Goal: Navigation & Orientation: Find specific page/section

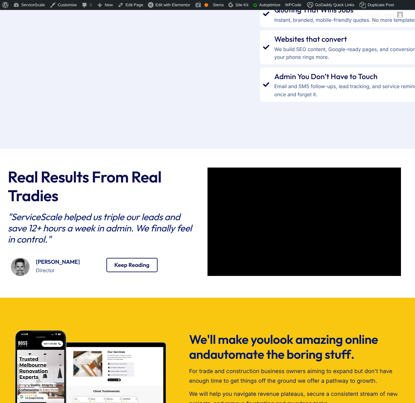
scroll to position [1423, 0]
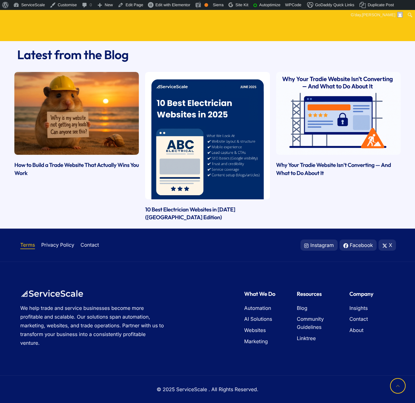
click at [32, 244] on span "Terms" at bounding box center [27, 245] width 15 height 8
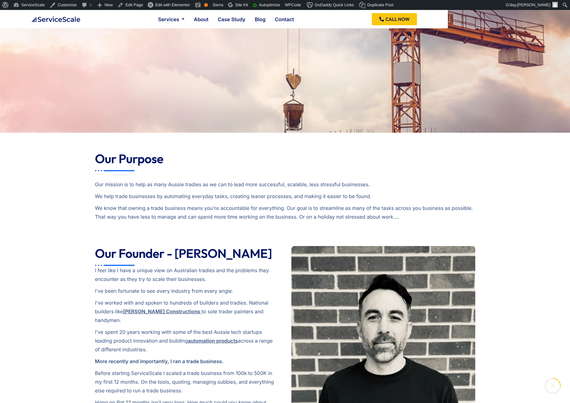
scroll to position [222, 0]
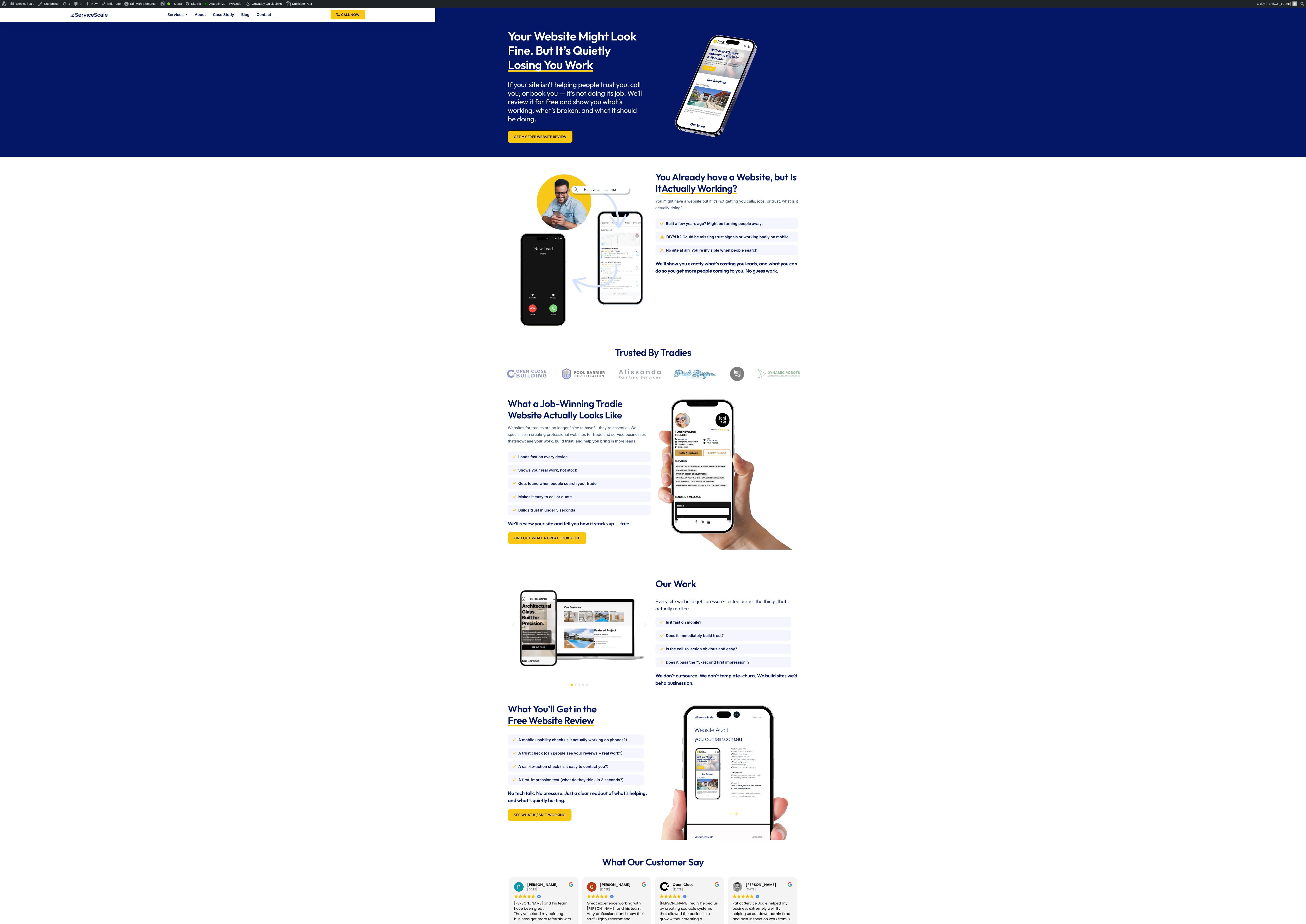
click at [435, 99] on div "Your Website Might Look Fine. But It’s Quietly Losing You Work If your site isn…" at bounding box center [653, 70] width 1306 height 173
click at [92, 15] on img at bounding box center [89, 15] width 38 height 5
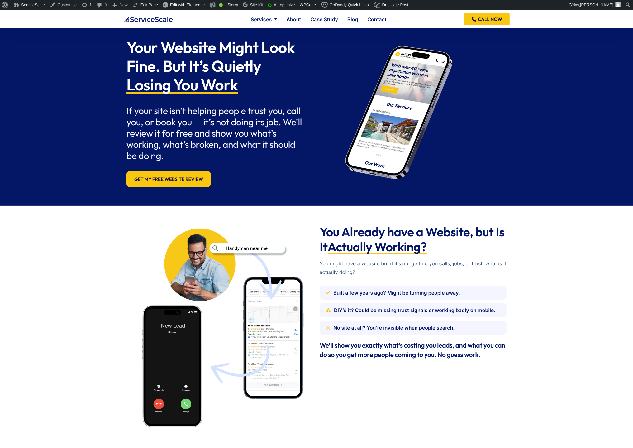
click at [254, 171] on div "Your Website Might Look Fine. But It’s Quietly Losing You Work If your site isn…" at bounding box center [227, 112] width 209 height 155
click at [203, 8] on link "Edit with Elementor" at bounding box center [184, 5] width 47 height 10
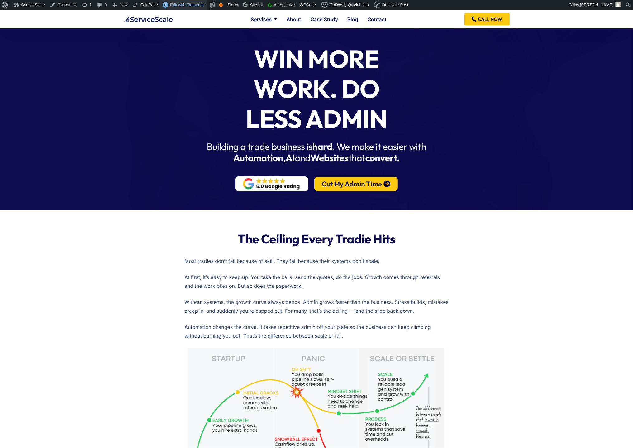
click at [182, 4] on span "Edit with Elementor" at bounding box center [187, 4] width 35 height 5
